Goal: Book appointment/travel/reservation

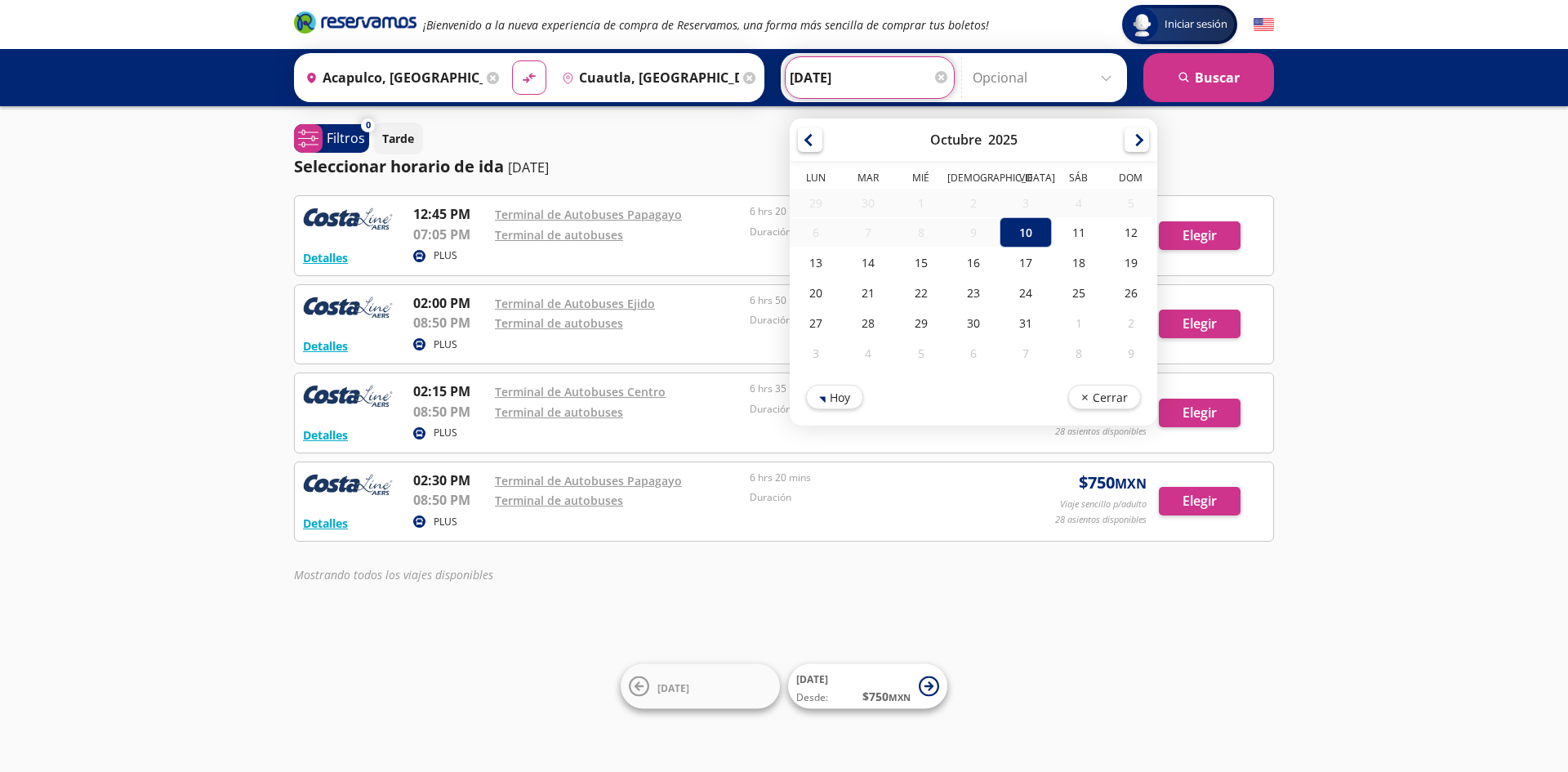
click at [859, 76] on input "[DATE]" at bounding box center [870, 77] width 160 height 41
click at [1069, 236] on div "11" at bounding box center [1078, 232] width 53 height 31
type input "[DATE]"
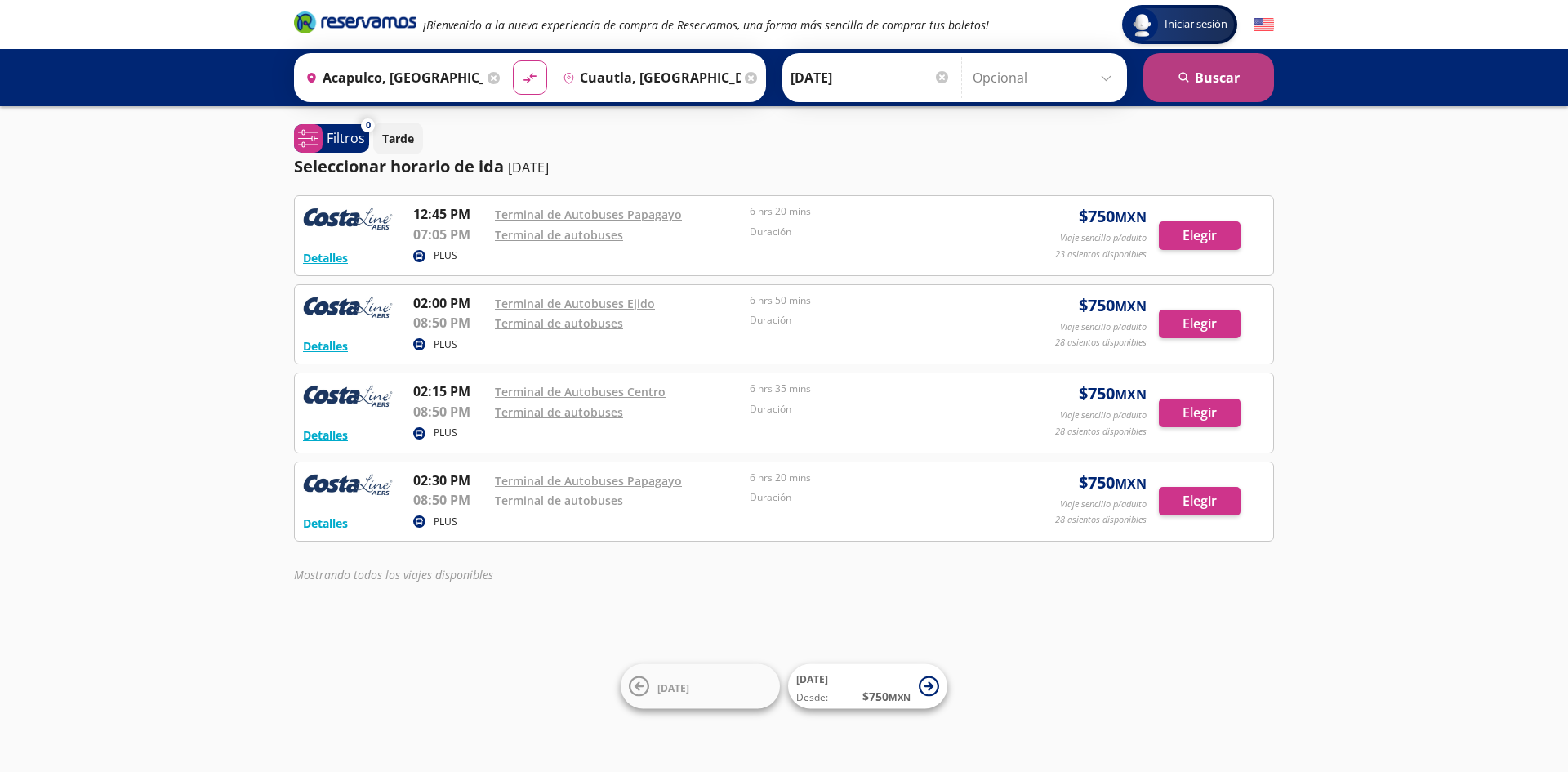
click at [1210, 76] on button "search [GEOGRAPHIC_DATA]" at bounding box center [1209, 78] width 131 height 49
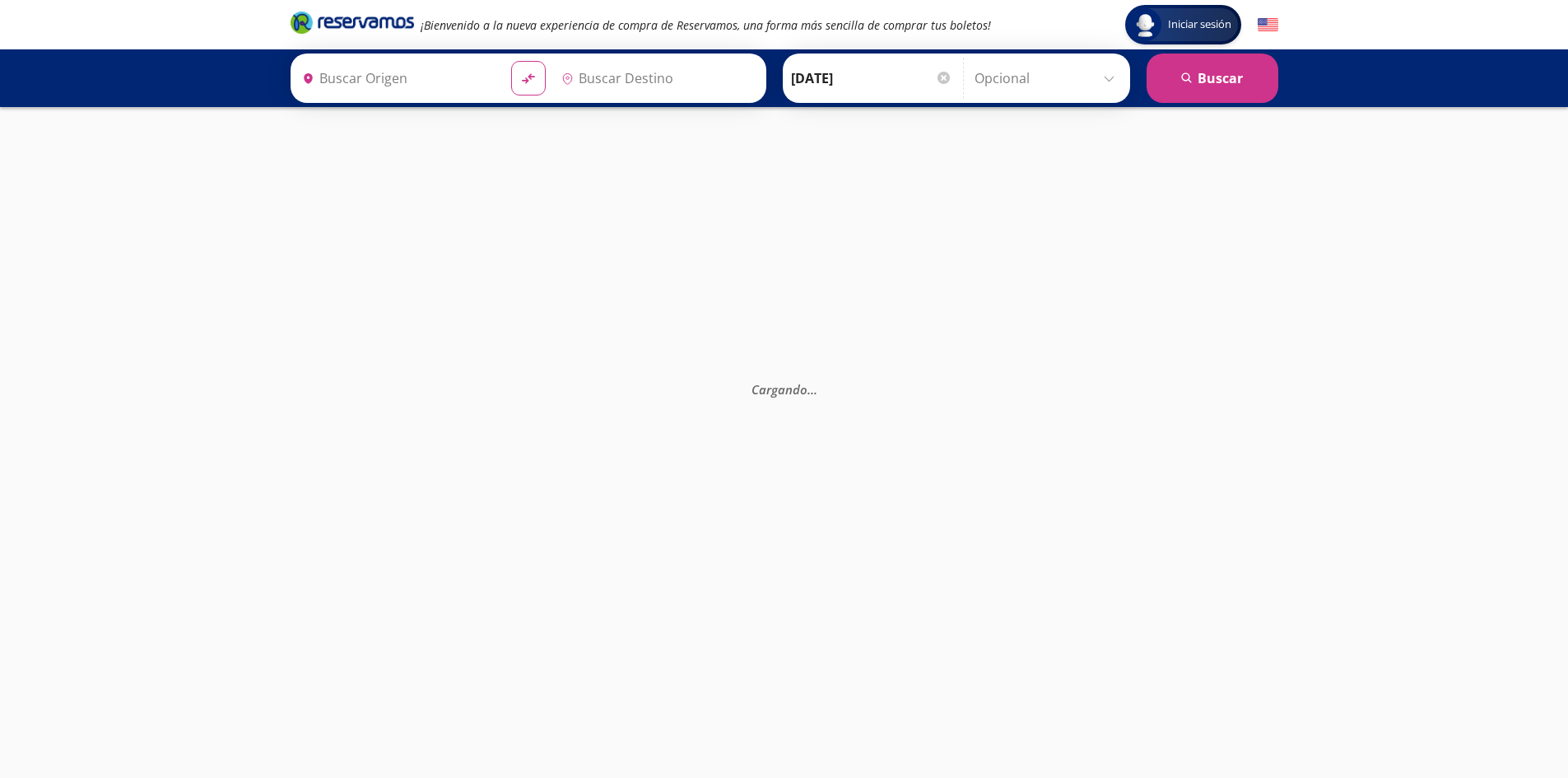
type input "Cuautla, [GEOGRAPHIC_DATA]"
type input "Acapulco, [GEOGRAPHIC_DATA]"
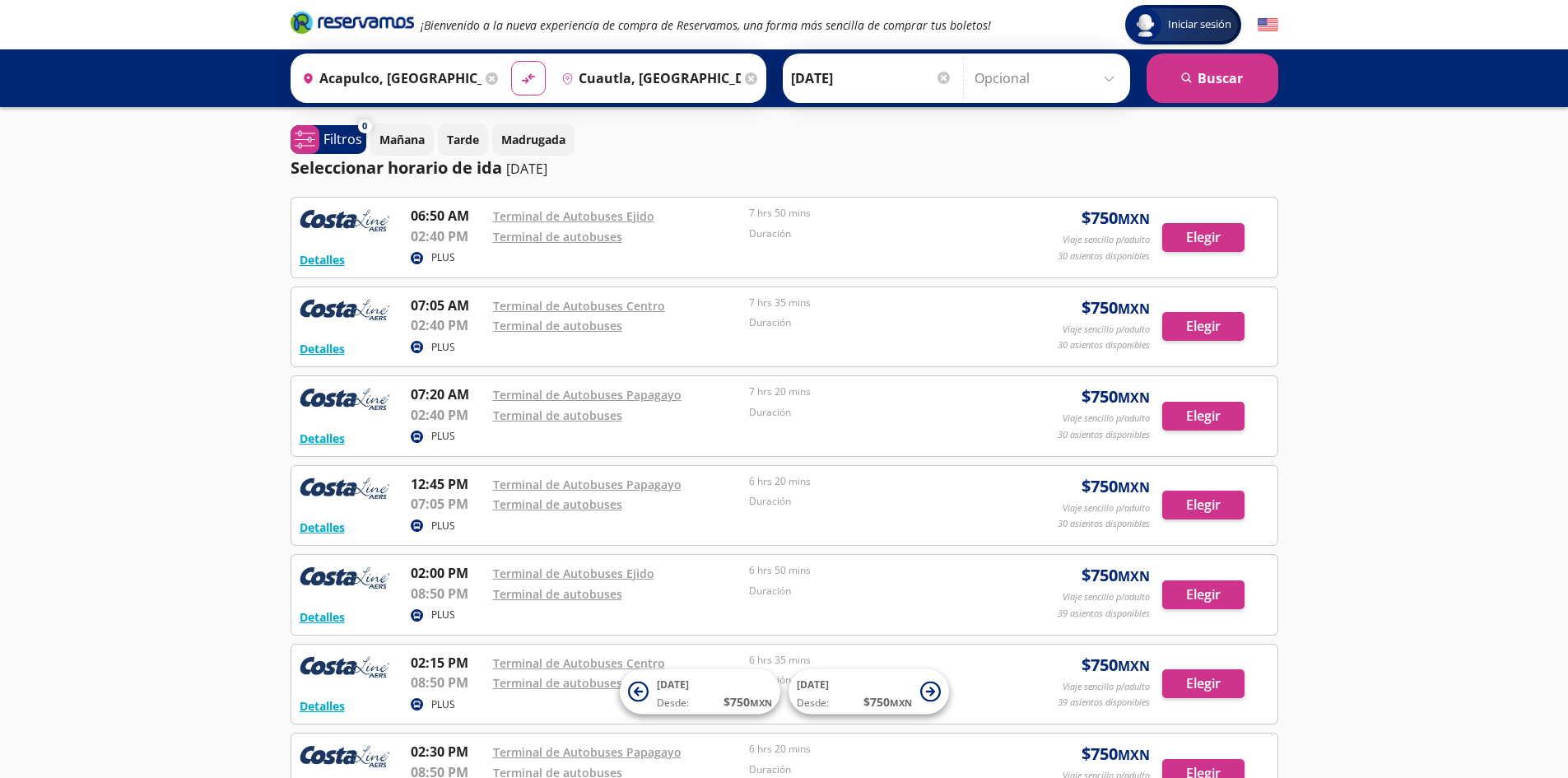
click at [943, 77] on div at bounding box center [944, 78] width 12 height 12
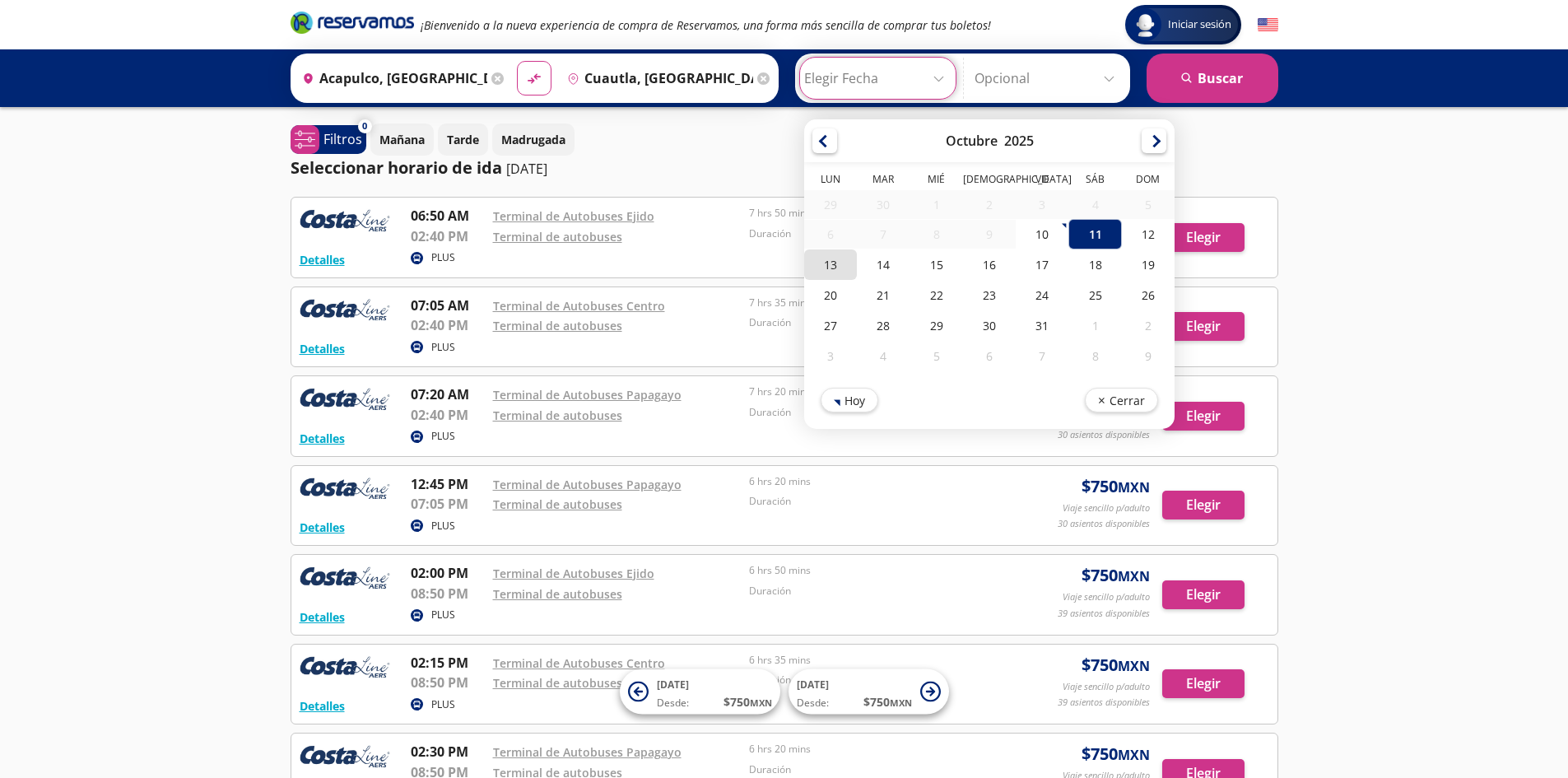
click at [812, 266] on div "13" at bounding box center [831, 265] width 53 height 31
type input "[DATE]"
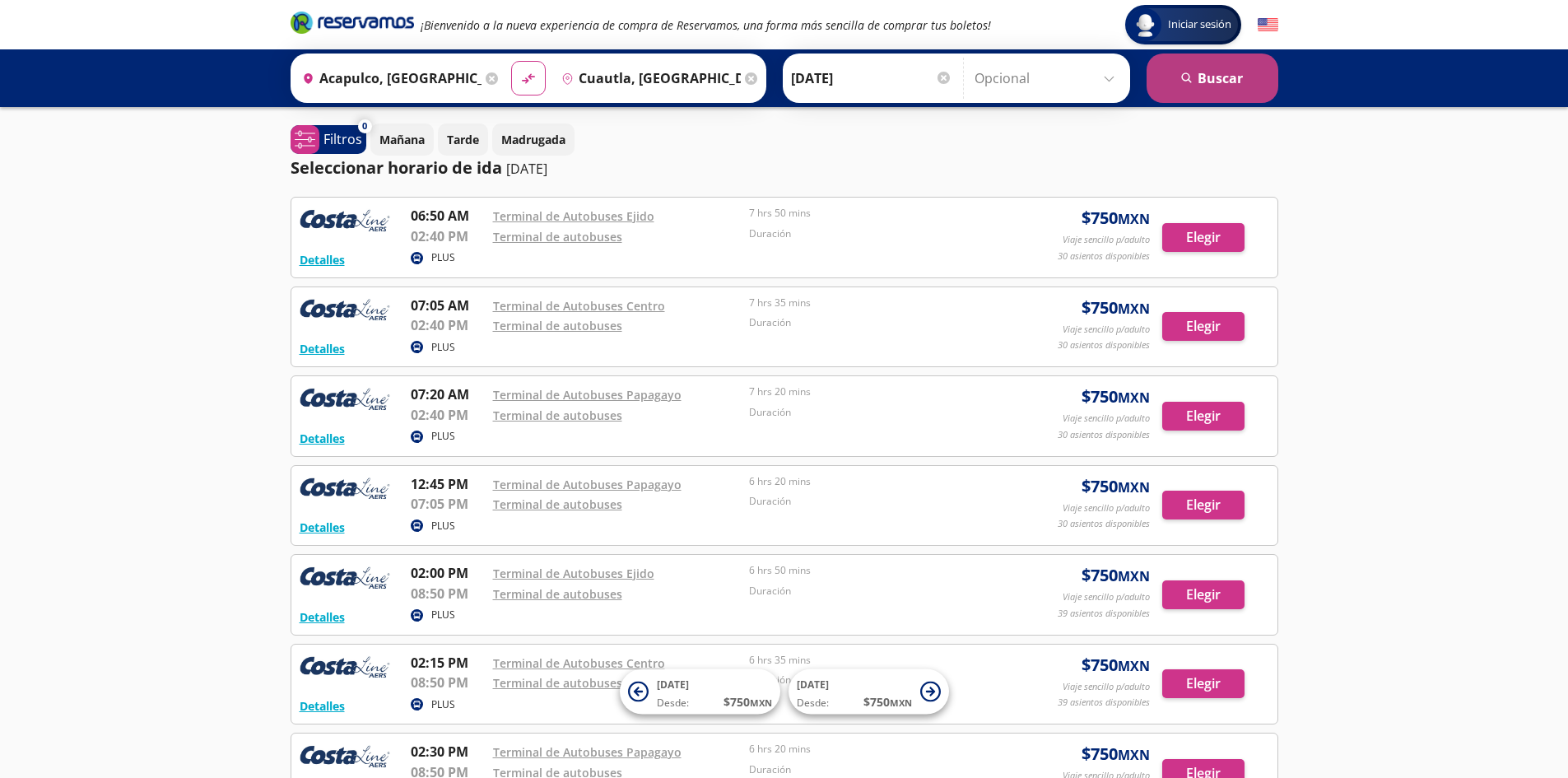
click at [1192, 81] on icon "search" at bounding box center [1187, 79] width 12 height 12
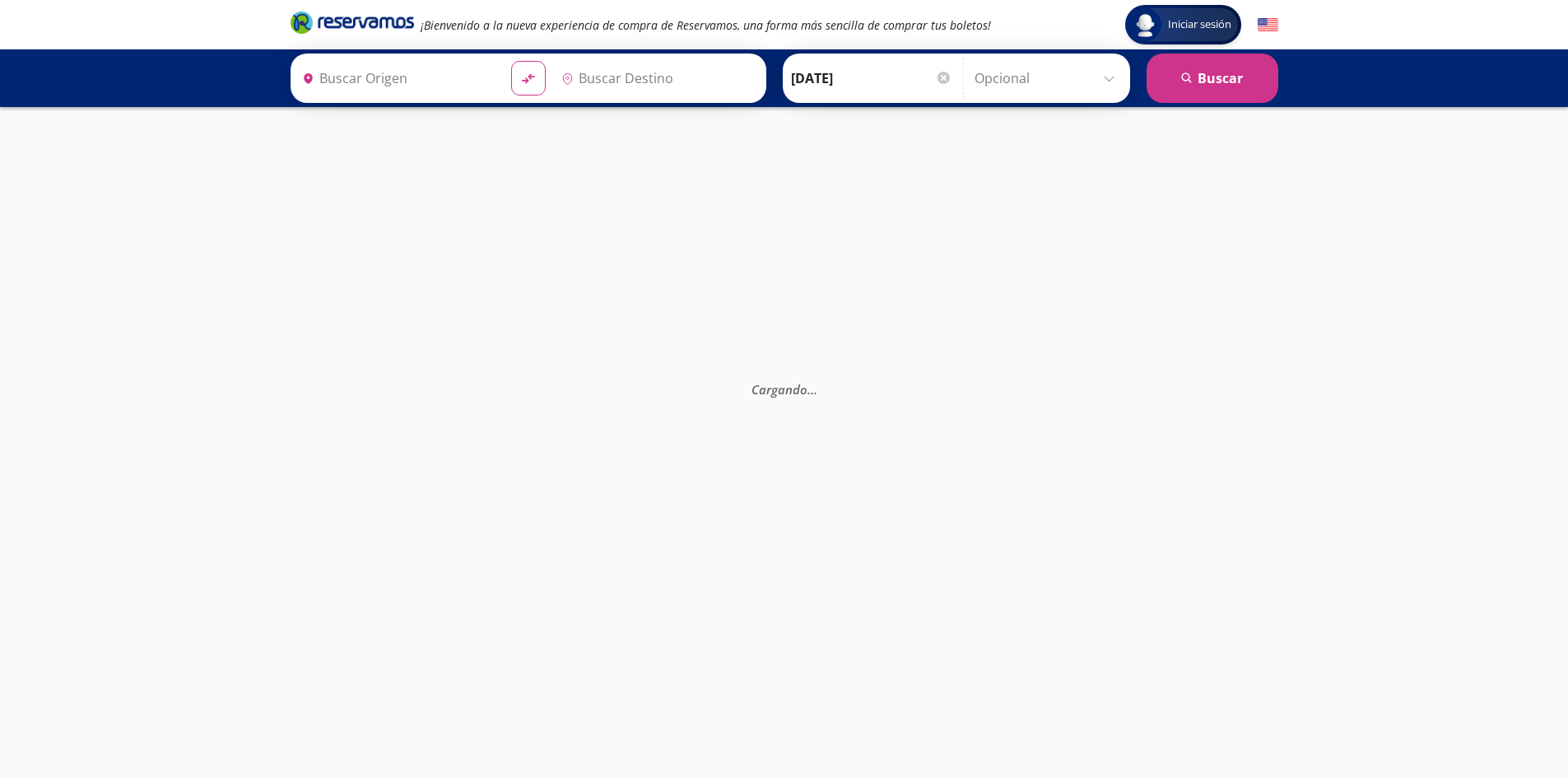
type input "Acapulco, [GEOGRAPHIC_DATA]"
type input "Cuautla, [GEOGRAPHIC_DATA]"
